Goal: Find specific page/section: Find specific page/section

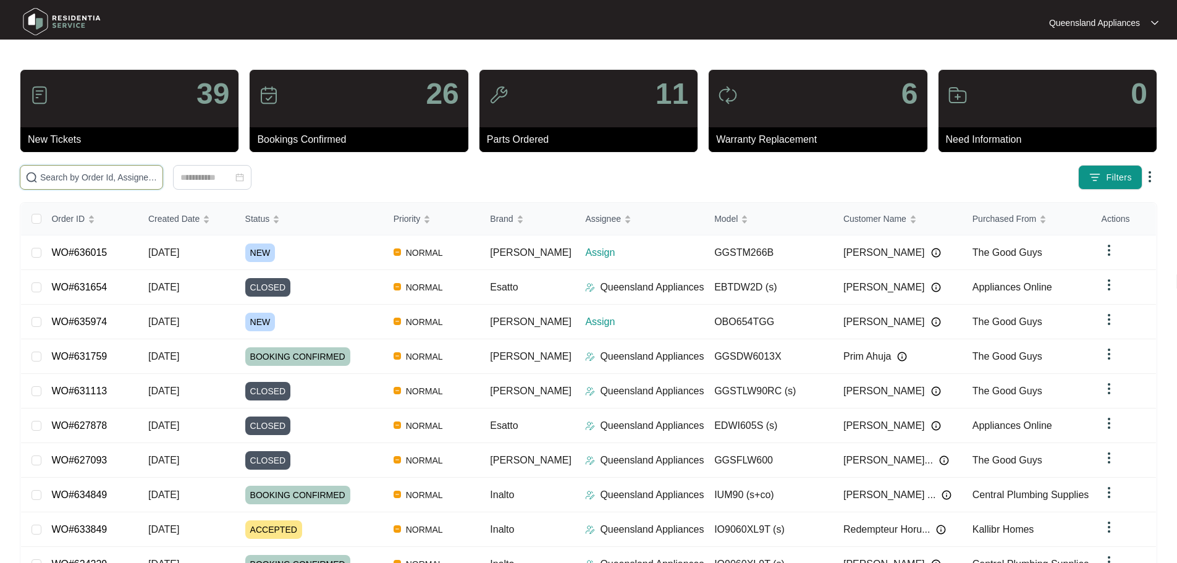
click at [158, 172] on input "text" at bounding box center [98, 177] width 117 height 14
paste input "[PERSON_NAME] (Residentia Group) [DATE] 9:09 am AEST Hi [PERSON_NAME], Thank yo…"
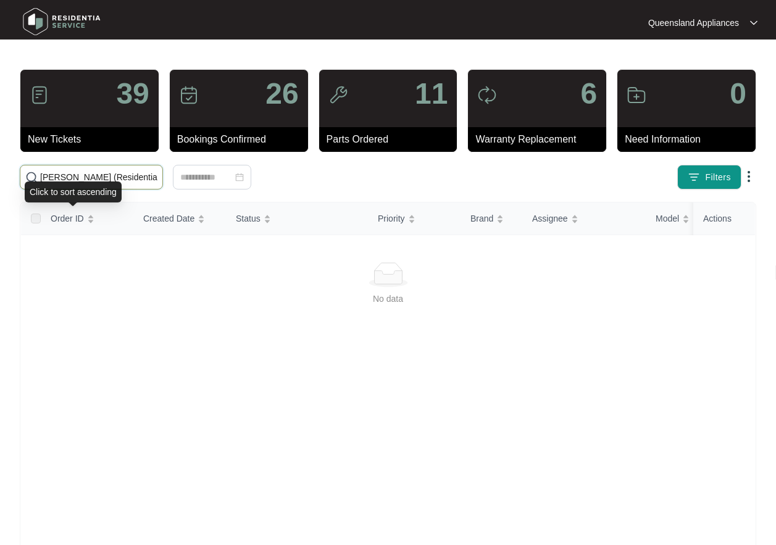
click at [77, 180] on input "[PERSON_NAME] (Residentia Group) [DATE] 9:09 am AEST Hi [PERSON_NAME], Thank yo…" at bounding box center [98, 177] width 117 height 14
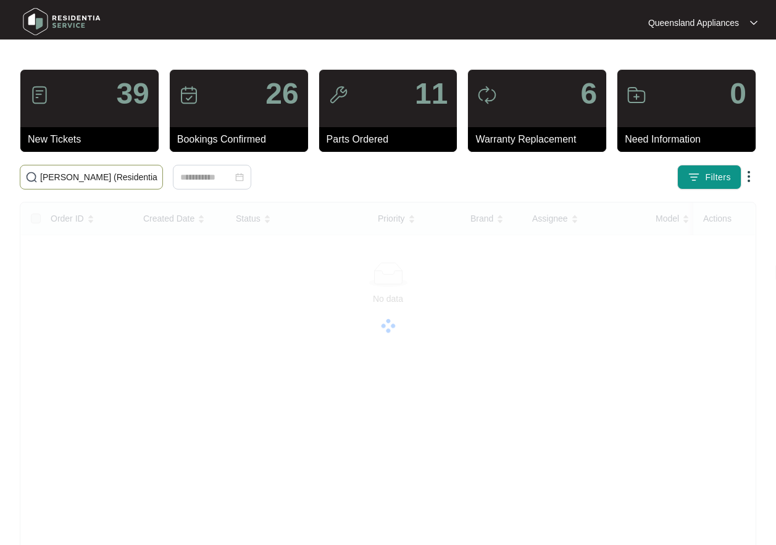
click at [77, 180] on input "[PERSON_NAME] (Residentia Group) [DATE] 9:09 am AEST Hi [PERSON_NAME], Thank yo…" at bounding box center [98, 177] width 117 height 14
paste input "635974"
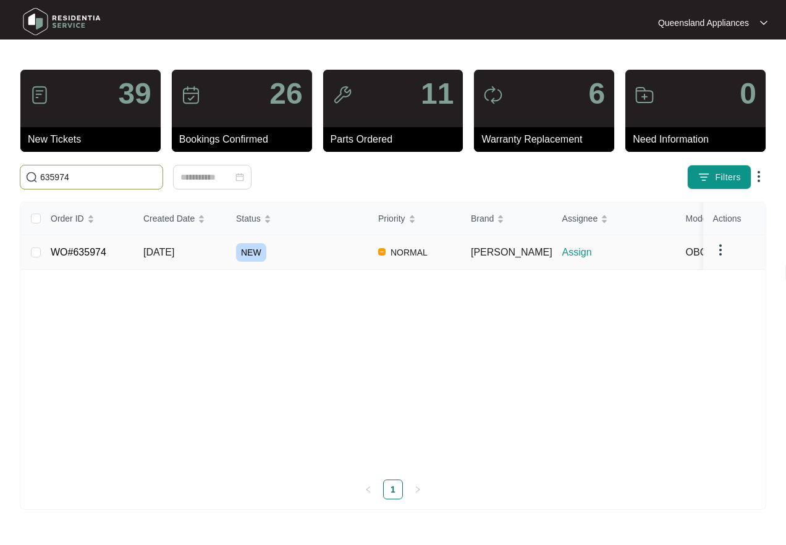
type input "635974"
click at [321, 248] on div "NEW" at bounding box center [302, 252] width 132 height 19
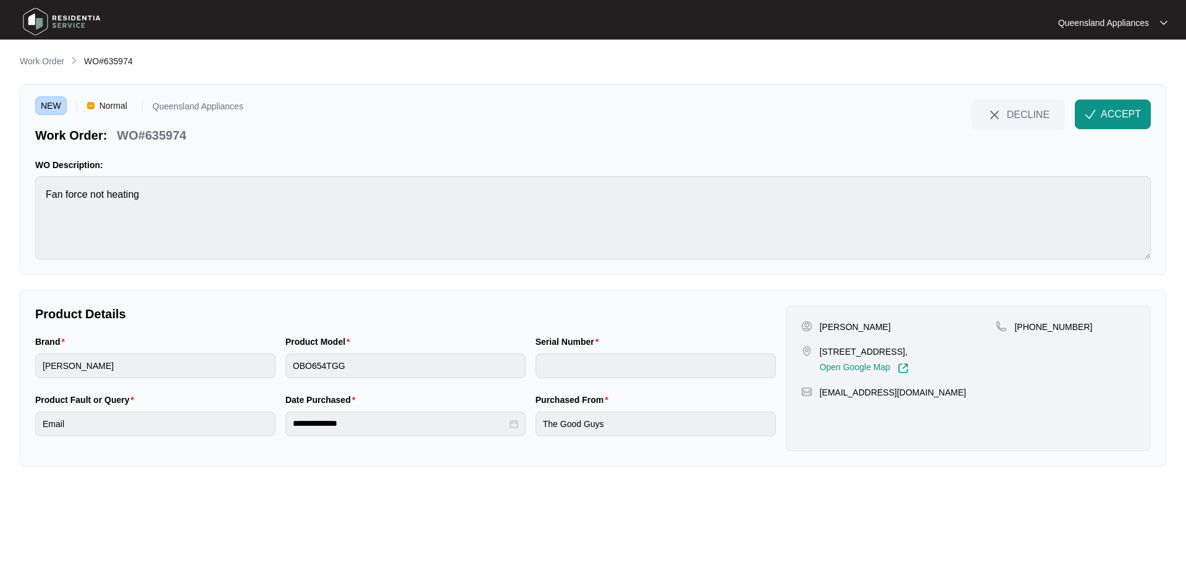
click at [875, 354] on p "[STREET_ADDRESS]," at bounding box center [864, 351] width 89 height 12
copy p "[STREET_ADDRESS],"
click at [1124, 112] on span "ACCEPT" at bounding box center [1121, 114] width 40 height 15
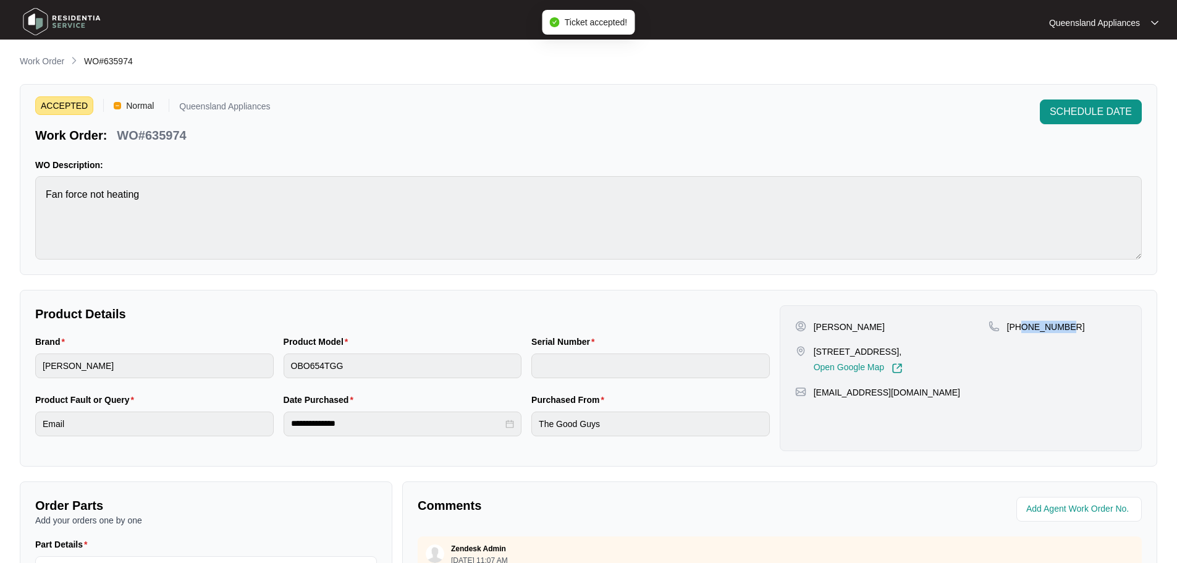
drag, startPoint x: 1068, startPoint y: 327, endPoint x: 1021, endPoint y: 330, distance: 47.0
click at [1021, 330] on div "[PHONE_NUMBER]" at bounding box center [1057, 327] width 138 height 12
copy p "432015553"
click at [160, 138] on p "WO#635974" at bounding box center [151, 135] width 69 height 17
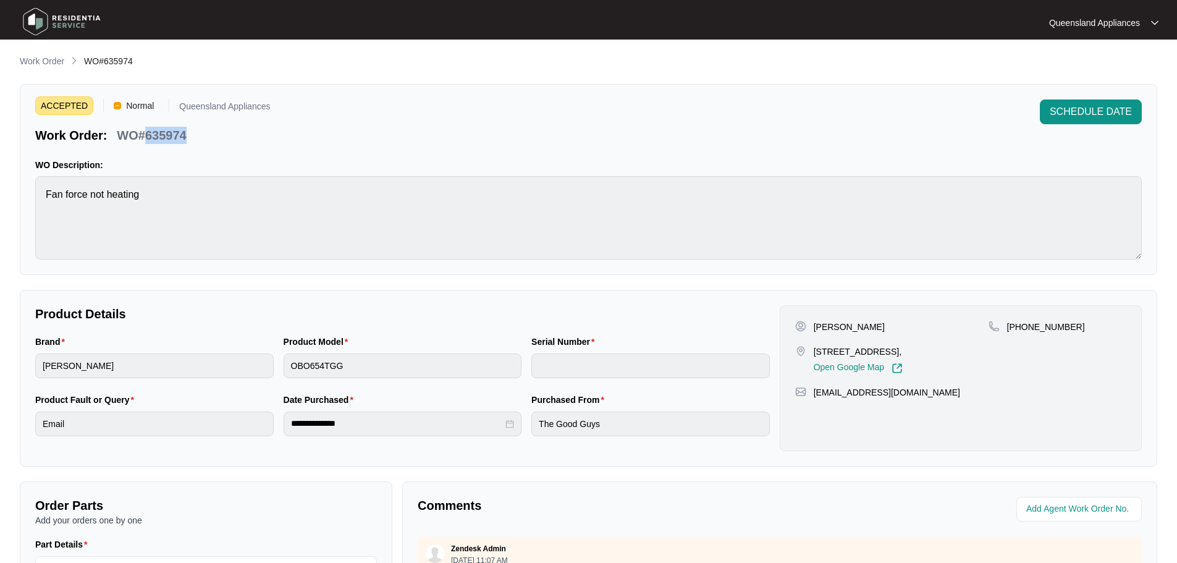
copy p "635974"
click at [58, 30] on img at bounding box center [62, 21] width 86 height 37
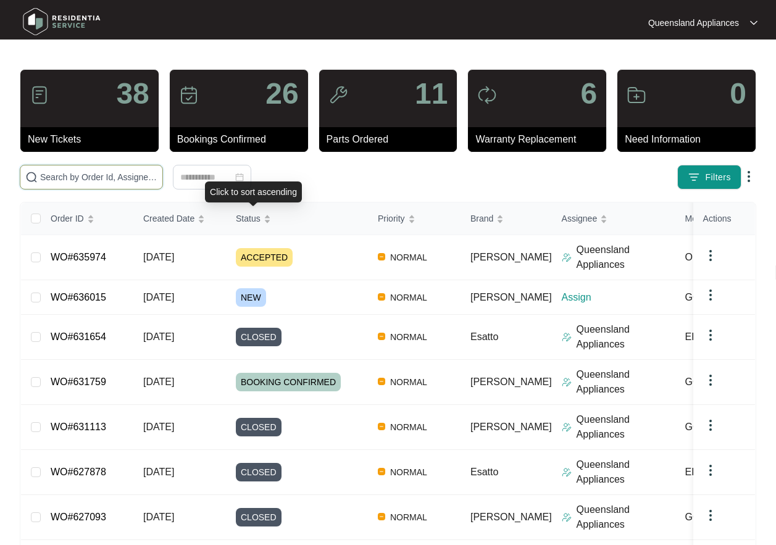
click at [137, 175] on input "text" at bounding box center [98, 177] width 117 height 14
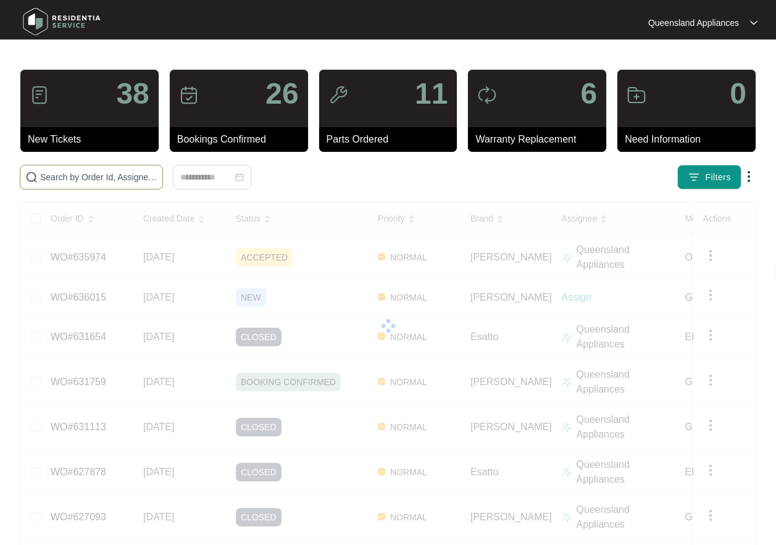
paste input "636015"
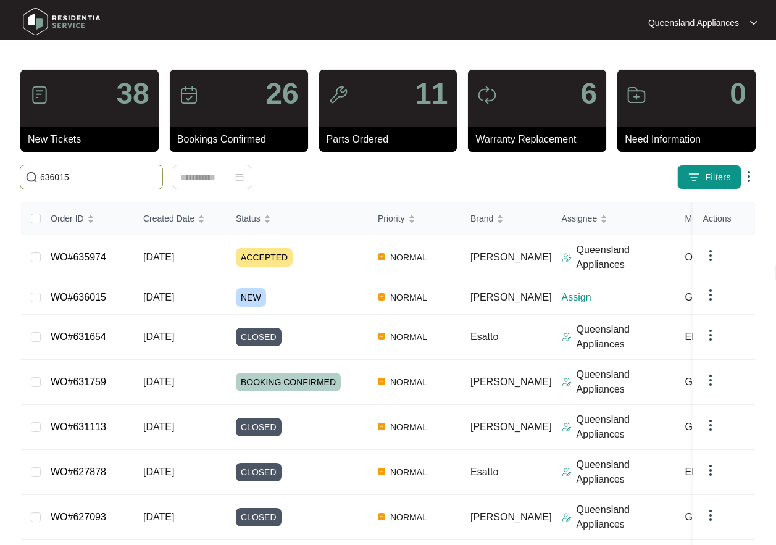
type input "636015"
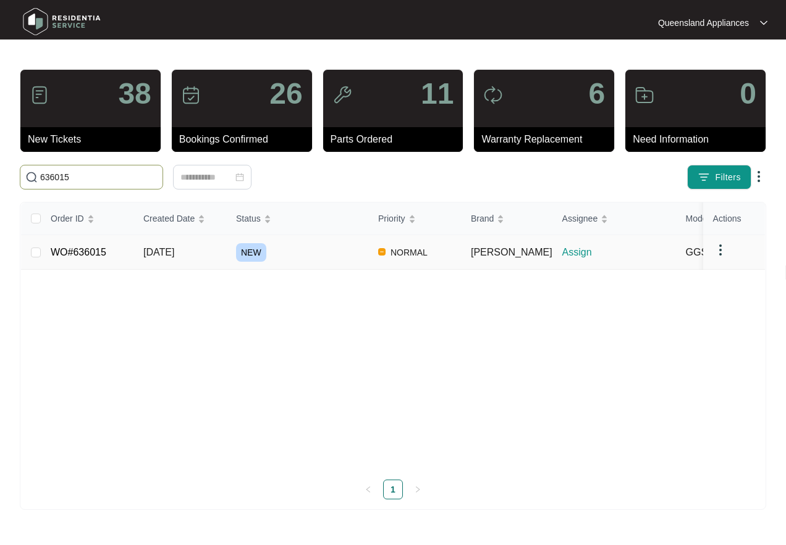
click at [329, 249] on div "NEW" at bounding box center [302, 252] width 132 height 19
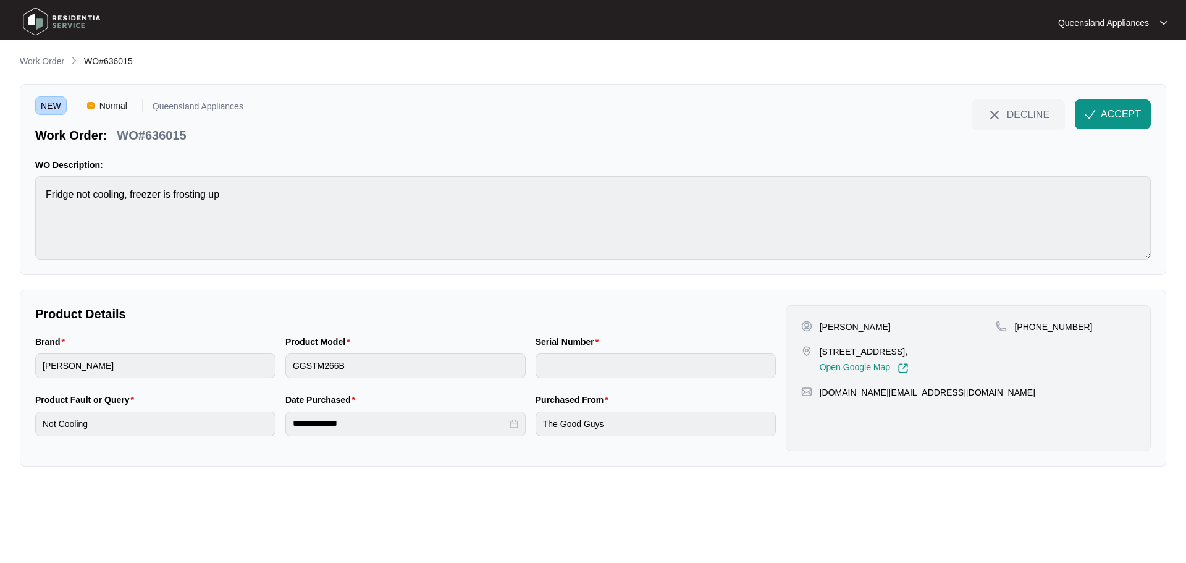
click at [824, 353] on p "[STREET_ADDRESS]," at bounding box center [864, 351] width 89 height 12
click at [161, 139] on p "WO#636015" at bounding box center [151, 135] width 69 height 17
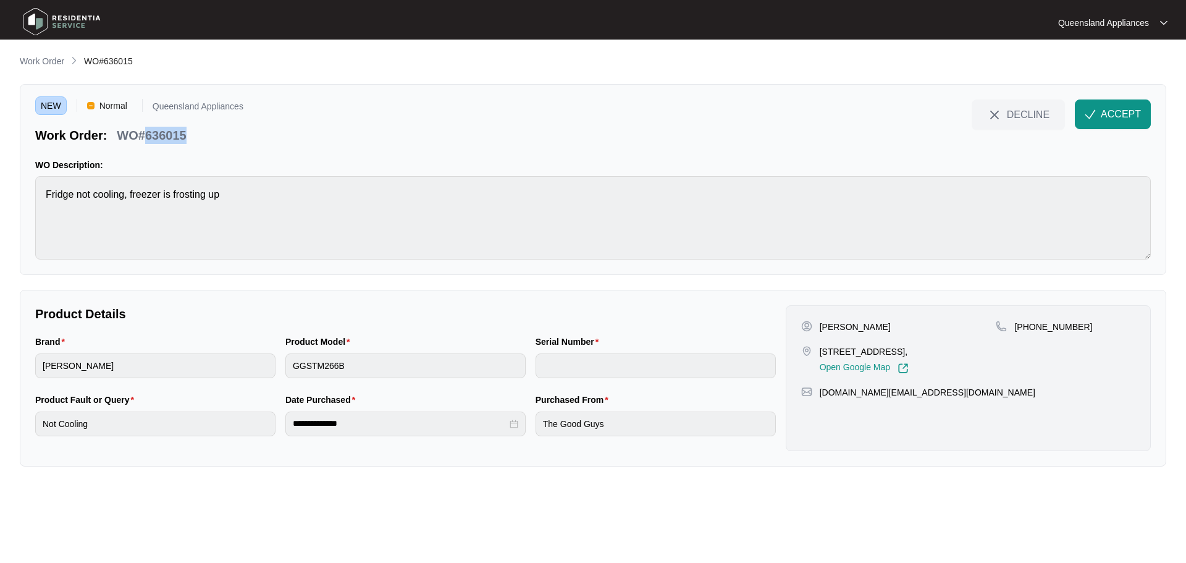
click at [161, 139] on p "WO#636015" at bounding box center [151, 135] width 69 height 17
copy p "636015"
click at [1071, 328] on p "[PHONE_NUMBER]" at bounding box center [1053, 327] width 78 height 12
click at [1056, 324] on p "[PHONE_NUMBER]" at bounding box center [1053, 327] width 78 height 12
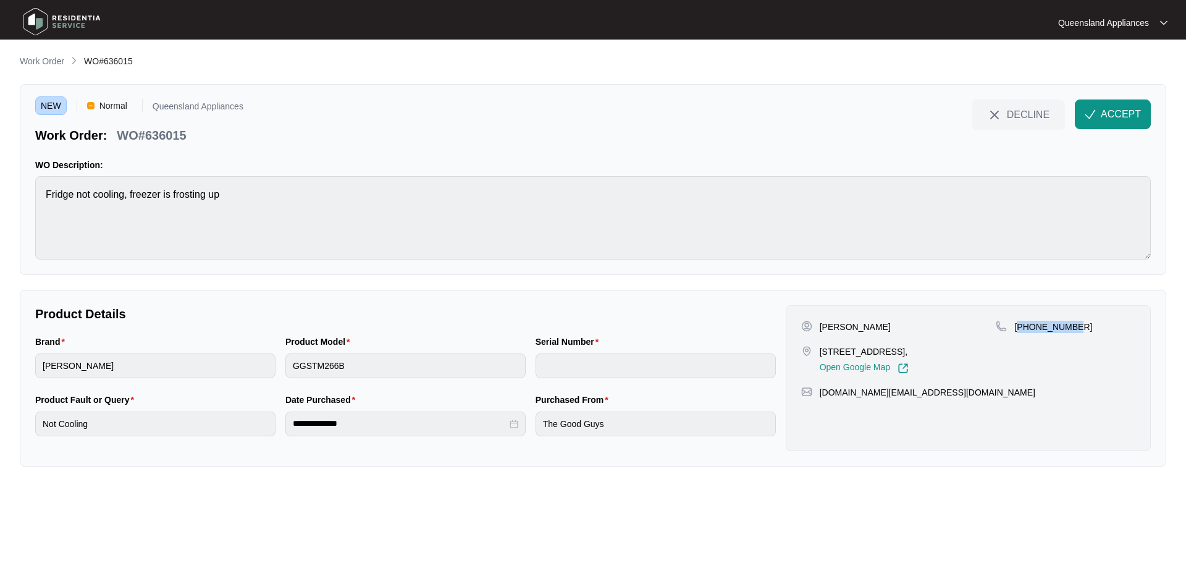
click at [1056, 324] on p "[PHONE_NUMBER]" at bounding box center [1053, 327] width 78 height 12
copy p "61434955052"
click at [1116, 121] on span "ACCEPT" at bounding box center [1121, 114] width 40 height 15
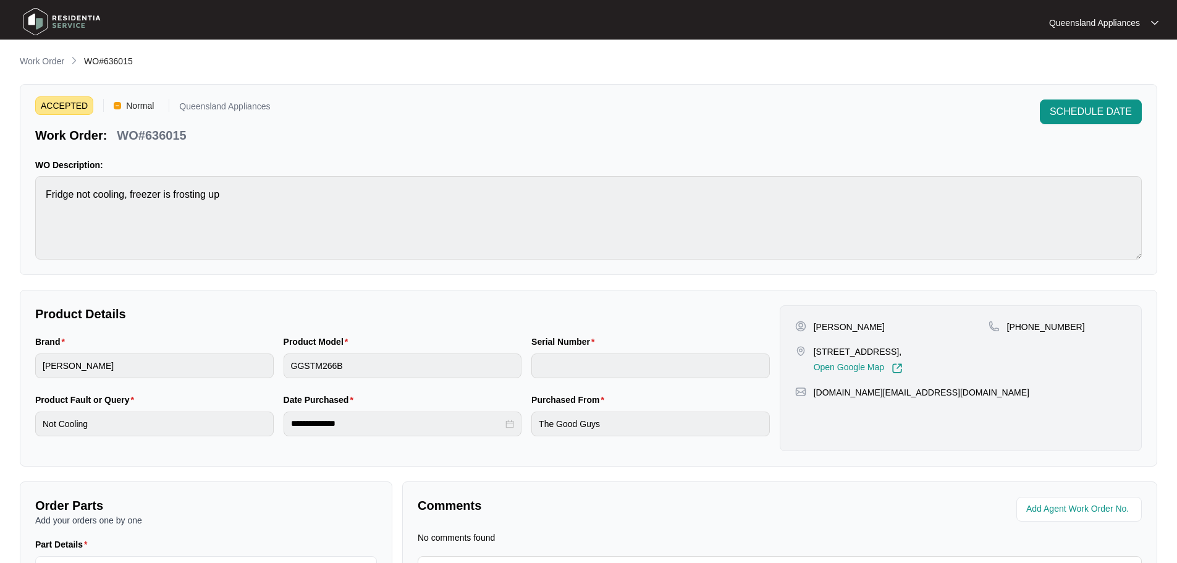
scroll to position [141, 0]
